Goal: Communication & Community: Answer question/provide support

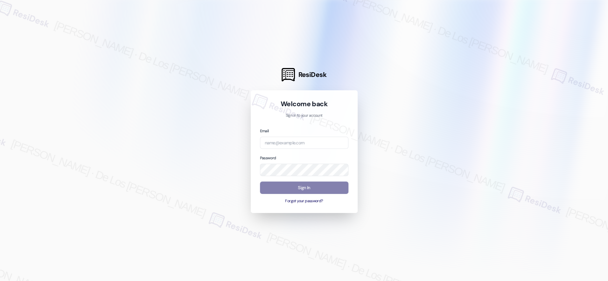
drag, startPoint x: 534, startPoint y: 73, endPoint x: 498, endPoint y: 79, distance: 36.8
click at [534, 73] on div at bounding box center [304, 140] width 608 height 281
click at [315, 140] on input "email" at bounding box center [304, 143] width 88 height 12
paste input "automated-surveys-kcb_lincoln-resen.six@kcb_[DOMAIN_NAME]"
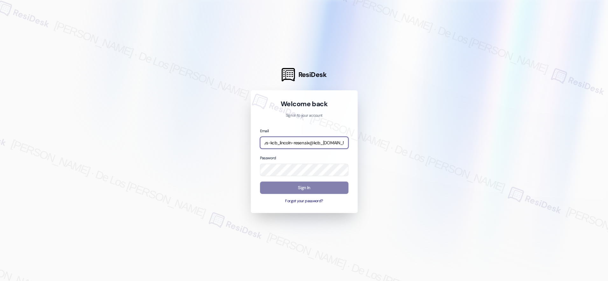
type input "automated-surveys-kcb_lincoln-resen.six@kcb_[DOMAIN_NAME]"
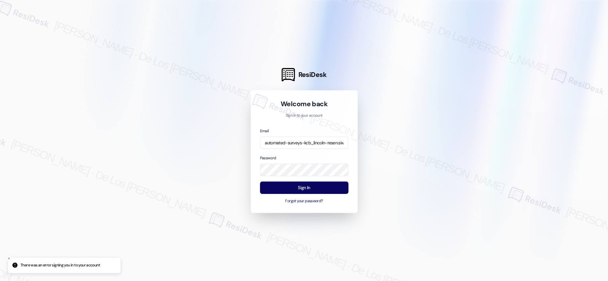
click at [530, 116] on div at bounding box center [304, 140] width 608 height 281
click at [382, 169] on div at bounding box center [304, 140] width 608 height 281
click at [324, 187] on button "Sign In" at bounding box center [304, 188] width 88 height 12
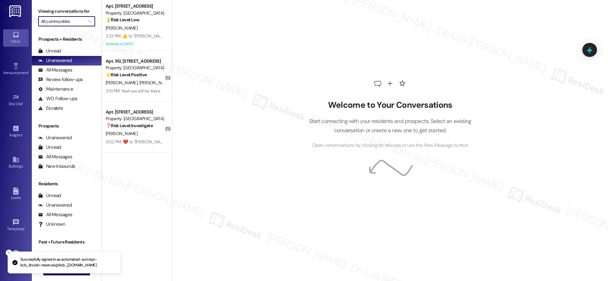
click at [61, 22] on input "All communities" at bounding box center [63, 21] width 44 height 10
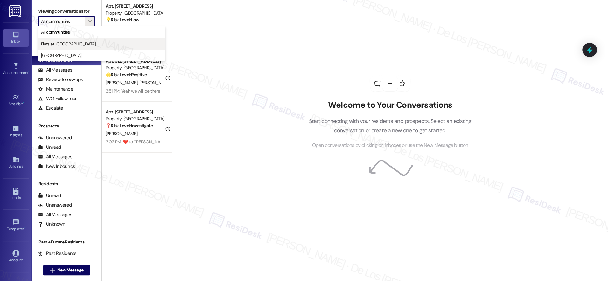
click at [68, 46] on span "Flats at [GEOGRAPHIC_DATA]" at bounding box center [68, 44] width 55 height 6
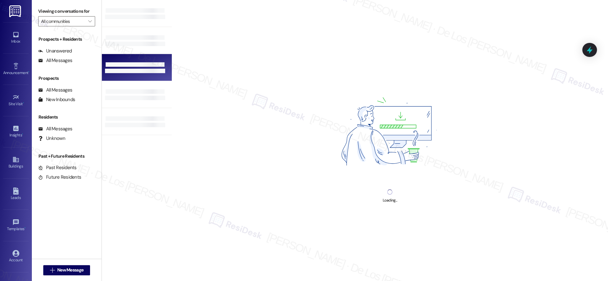
type input "Flats at [GEOGRAPHIC_DATA]"
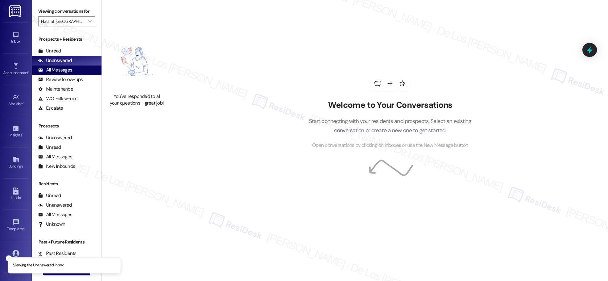
click at [87, 73] on div "All Messages (undefined)" at bounding box center [67, 71] width 70 height 10
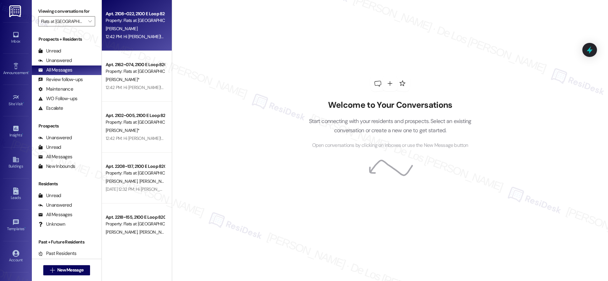
click at [148, 41] on div "Apt. 2108~022, [STREET_ADDRESS] Property: Flats at [GEOGRAPHIC_DATA] [PERSON_NA…" at bounding box center [137, 25] width 70 height 51
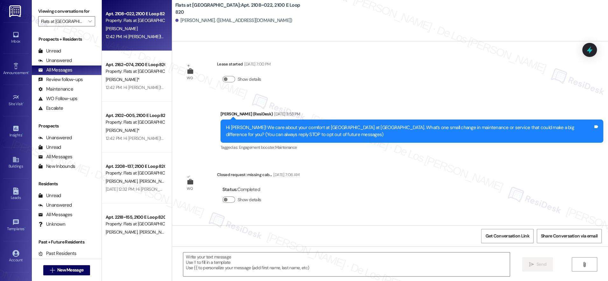
type textarea "Fetching suggested responses. Please feel free to read through the conversation…"
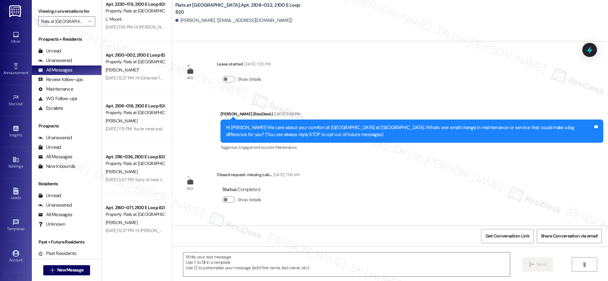
scroll to position [1596, 0]
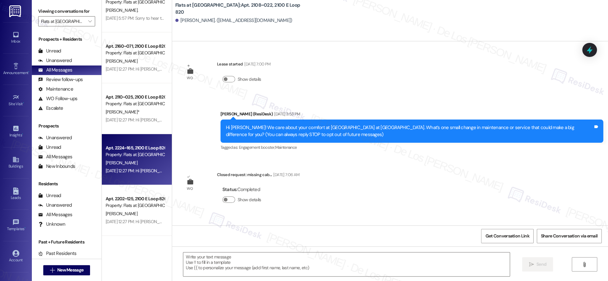
click at [131, 148] on div "Apt. 2224~165, 2100 E Loop 820" at bounding box center [135, 148] width 59 height 7
type textarea "Fetching suggested responses. Please feel free to read through the conversation…"
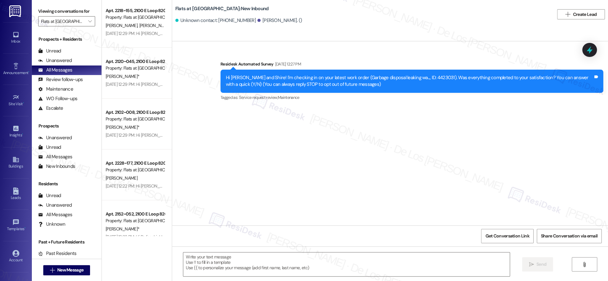
scroll to position [45, 0]
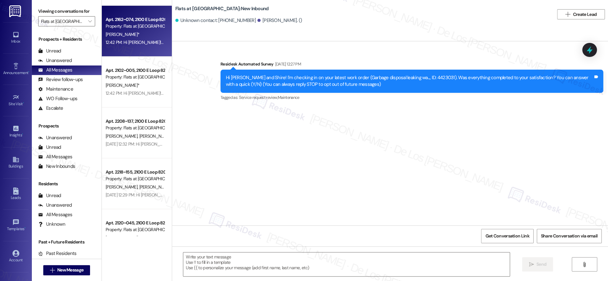
click at [129, 45] on div "12:42 PM: Hi [PERSON_NAME]! We're so glad you chose Flats at [GEOGRAPHIC_DATA]!…" at bounding box center [378, 42] width 545 height 6
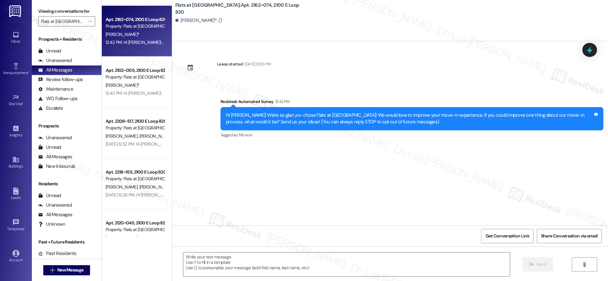
type textarea "Fetching suggested responses. Please feel free to read through the conversation…"
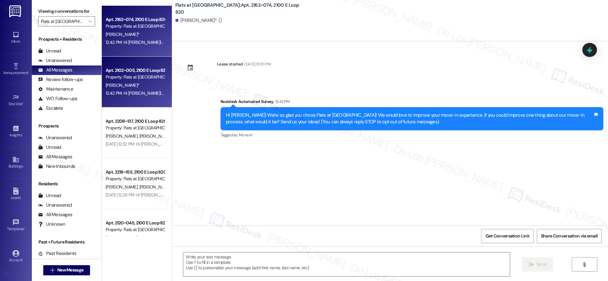
click at [134, 95] on div "12:42 PM: Hi [PERSON_NAME]! I'm checking in on your latest work order (Breezewa…" at bounding box center [290, 93] width 368 height 6
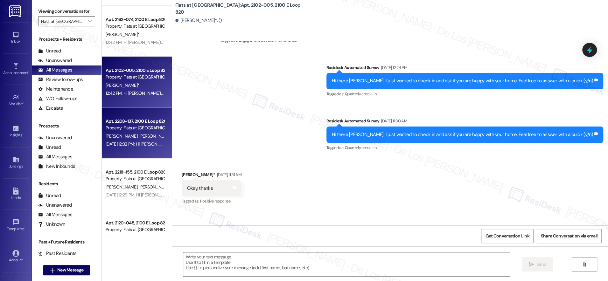
type textarea "Fetching suggested responses. Please feel free to read through the conversation…"
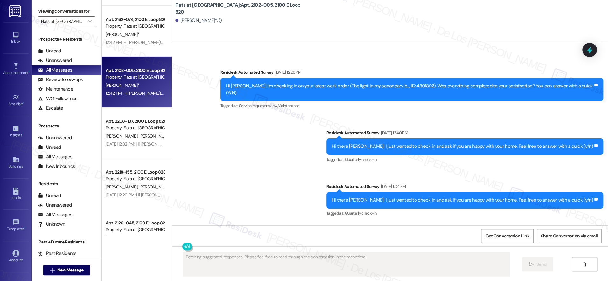
click at [133, 128] on div "Property: Flats at [GEOGRAPHIC_DATA]" at bounding box center [135, 128] width 59 height 7
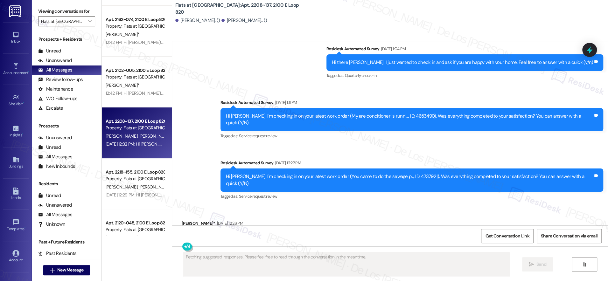
scroll to position [0, 0]
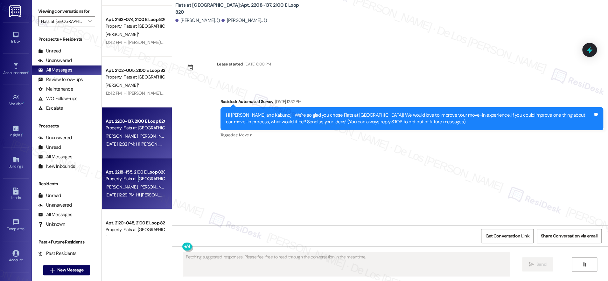
click at [133, 177] on div "Property: Flats at [GEOGRAPHIC_DATA]" at bounding box center [135, 179] width 59 height 7
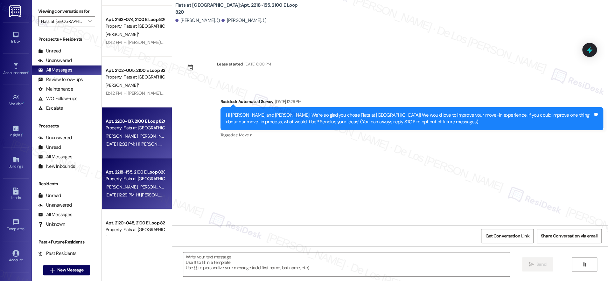
scroll to position [219, 0]
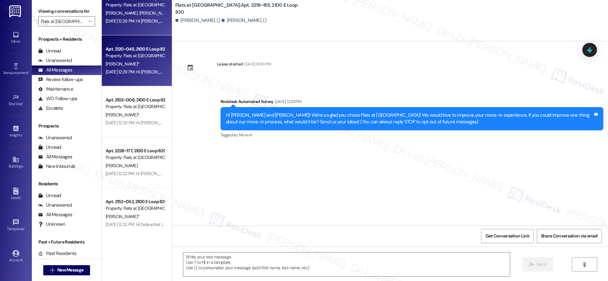
click at [136, 81] on div "Apt. 2120~045, [GEOGRAPHIC_DATA] 820 Property: Flats at [GEOGRAPHIC_DATA] [PERS…" at bounding box center [137, 60] width 70 height 51
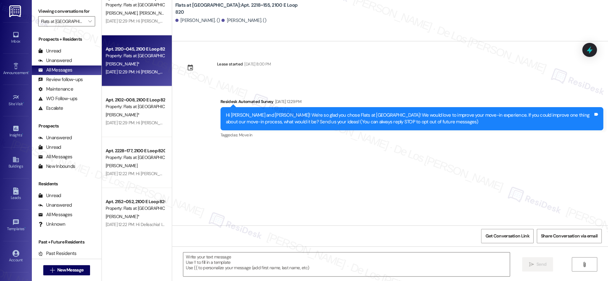
type textarea "Fetching suggested responses. Please feel free to read through the conversation…"
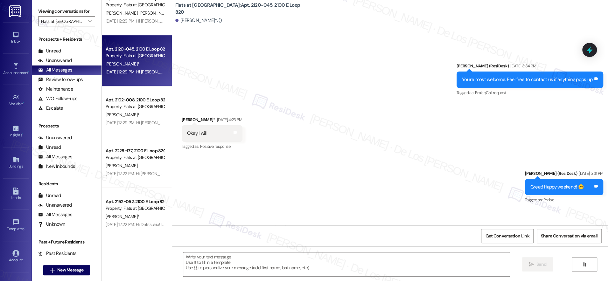
scroll to position [1523, 0]
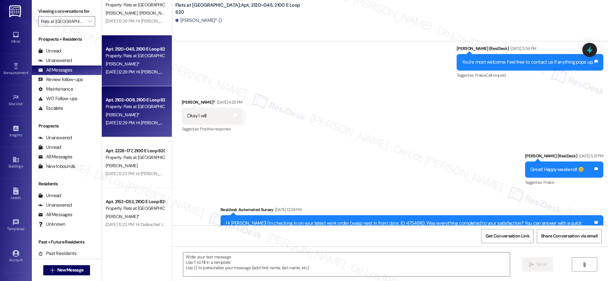
click at [122, 124] on div "[DATE] 12:29 PM: Hi [PERSON_NAME]! We're so glad you chose Flats at [GEOGRAPHIC…" at bounding box center [330, 123] width 448 height 6
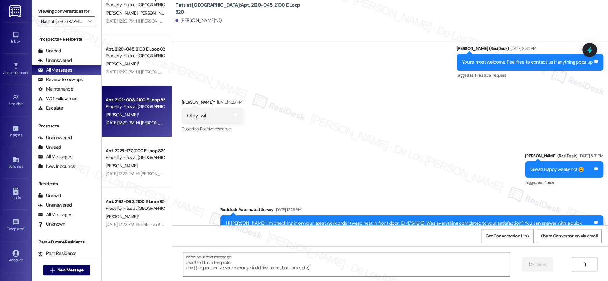
type textarea "Fetching suggested responses. Please feel free to read through the conversation…"
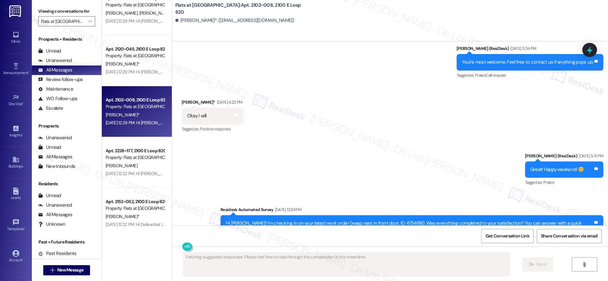
scroll to position [359, 0]
